Goal: Task Accomplishment & Management: Use online tool/utility

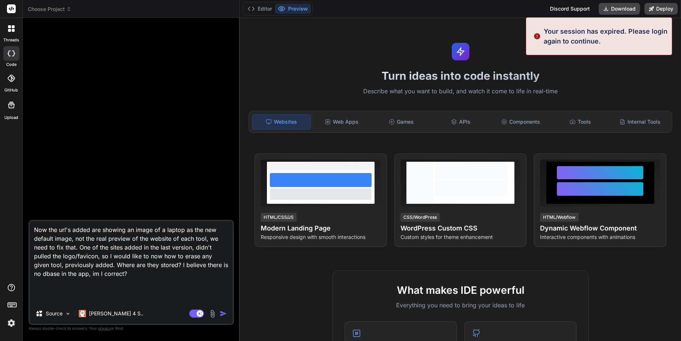
type textarea "x"
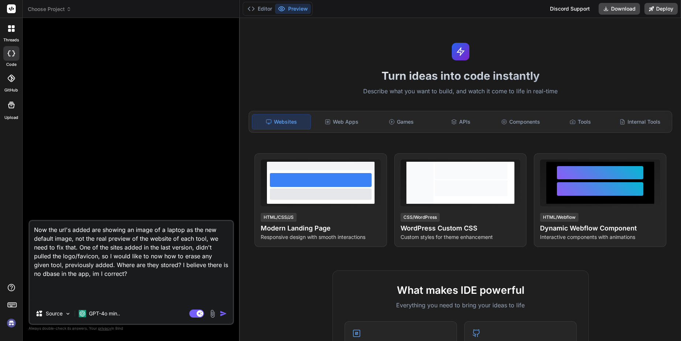
click at [351, 64] on div "Turn ideas into code instantly Describe what you want to build, and watch it co…" at bounding box center [460, 180] width 441 height 324
type textarea "x"
